Goal: Information Seeking & Learning: Check status

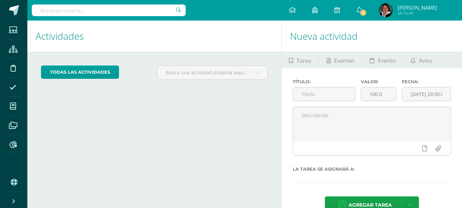
drag, startPoint x: 0, startPoint y: 0, endPoint x: 74, endPoint y: 12, distance: 74.5
click at [74, 12] on input "text" at bounding box center [109, 10] width 154 height 12
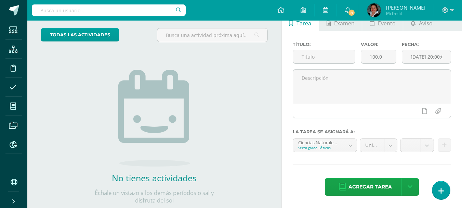
scroll to position [38, 0]
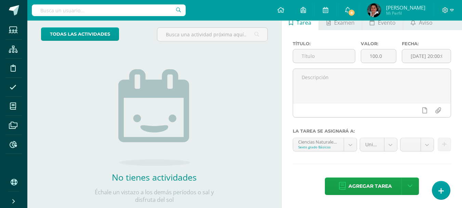
click at [74, 12] on input "text" at bounding box center [109, 10] width 154 height 12
type input "[PERSON_NAME]"
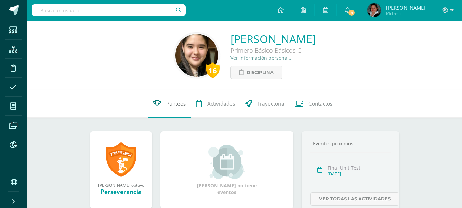
click at [180, 105] on span "Punteos" at bounding box center [176, 103] width 20 height 7
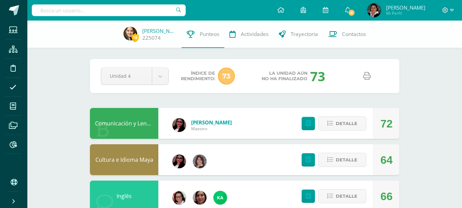
click at [366, 74] on icon at bounding box center [367, 76] width 8 height 8
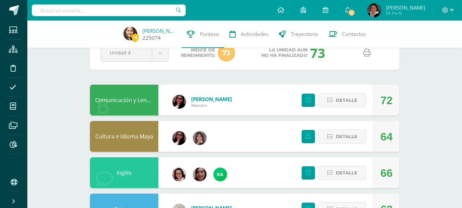
scroll to position [68, 0]
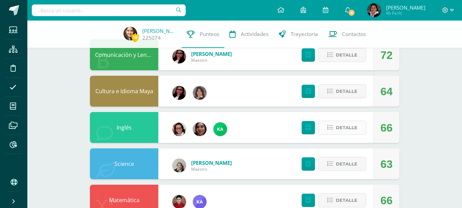
click at [348, 129] on span "Detalle" at bounding box center [347, 127] width 22 height 13
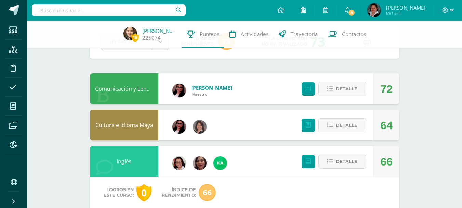
scroll to position [34, 0]
